Goal: Find specific page/section: Find specific page/section

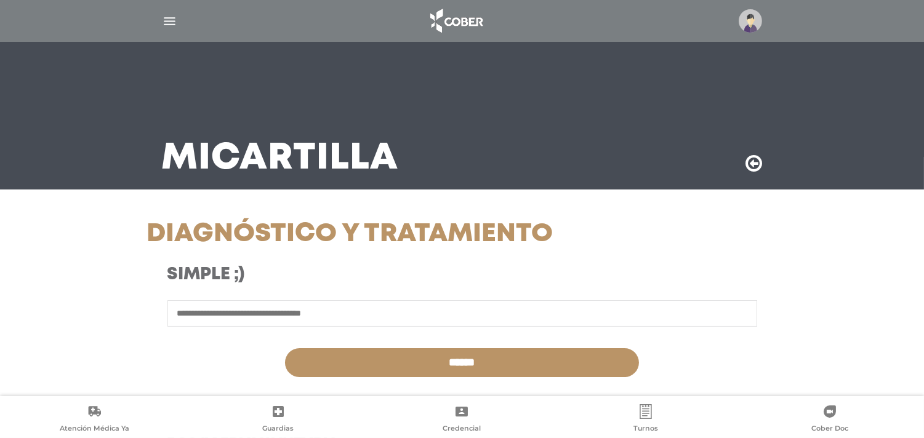
click at [749, 26] on img at bounding box center [750, 20] width 23 height 23
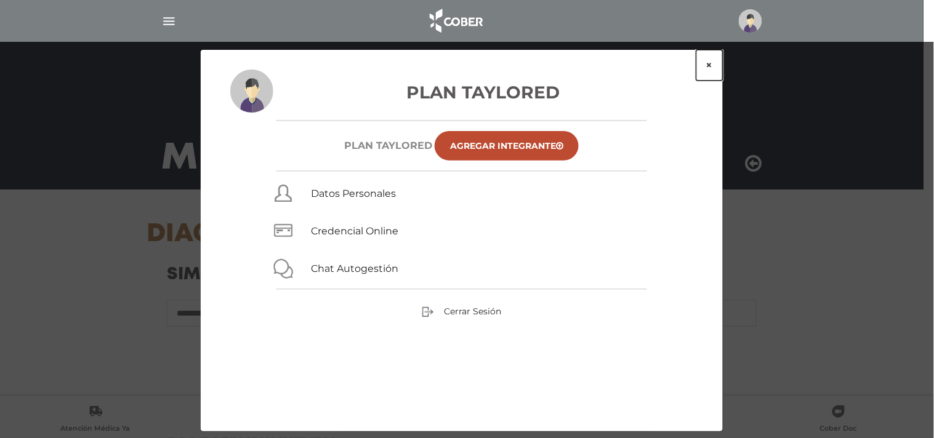
click at [710, 68] on button "×" at bounding box center [709, 65] width 26 height 31
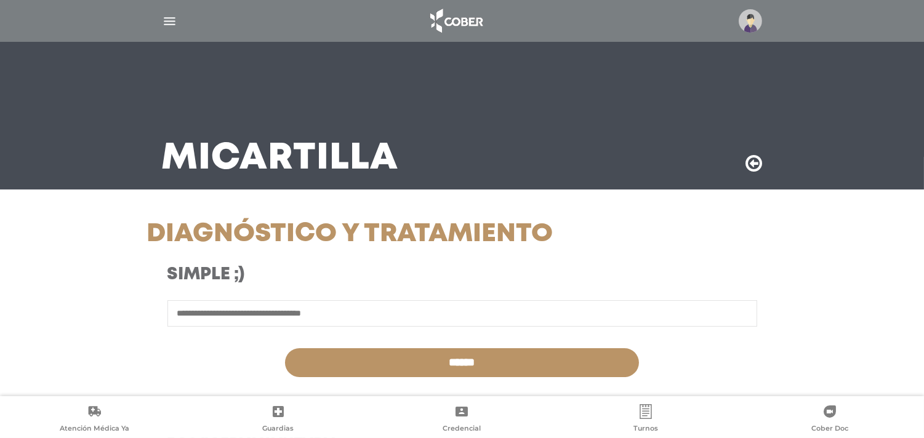
click at [374, 315] on input "text" at bounding box center [462, 313] width 590 height 26
click at [168, 20] on img "button" at bounding box center [169, 21] width 15 height 15
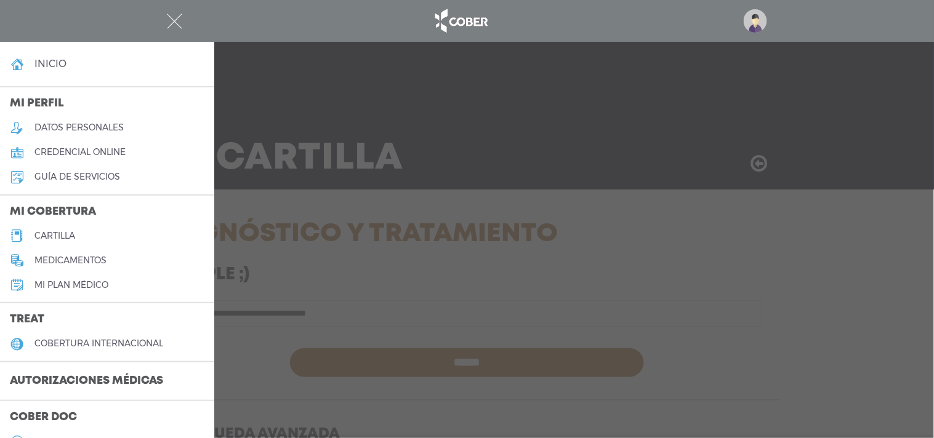
click at [65, 233] on h5 "cartilla" at bounding box center [54, 236] width 41 height 10
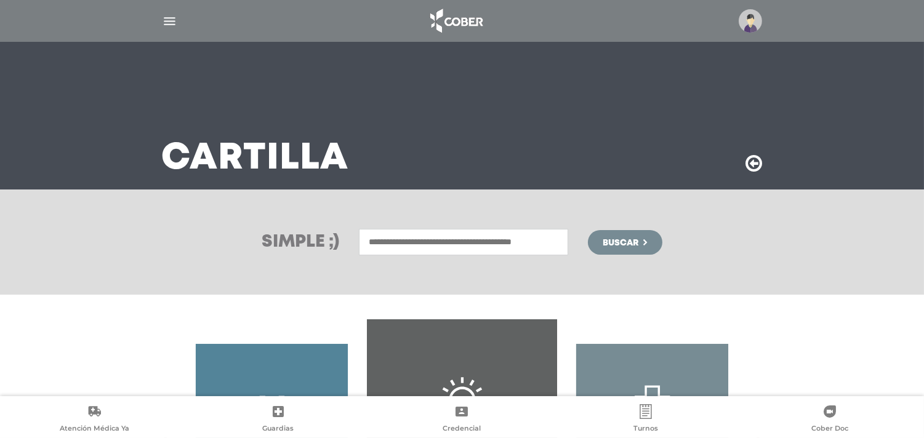
click at [427, 243] on input "text" at bounding box center [463, 242] width 209 height 26
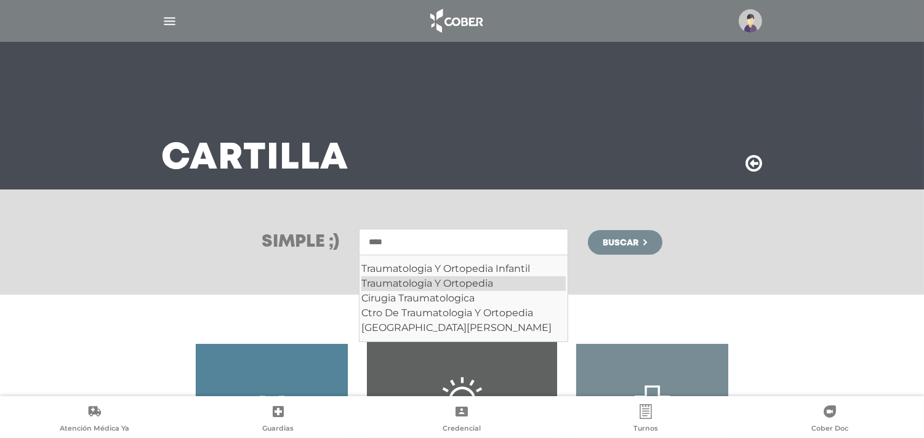
click at [475, 282] on div "Traumatologia Y Ortopedia" at bounding box center [463, 283] width 204 height 15
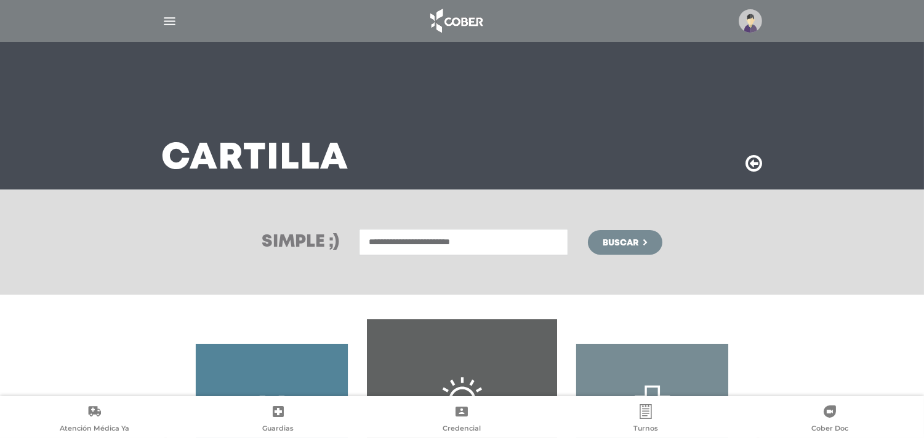
type input "**********"
click at [635, 236] on button "Buscar" at bounding box center [625, 242] width 74 height 25
